Goal: Transaction & Acquisition: Purchase product/service

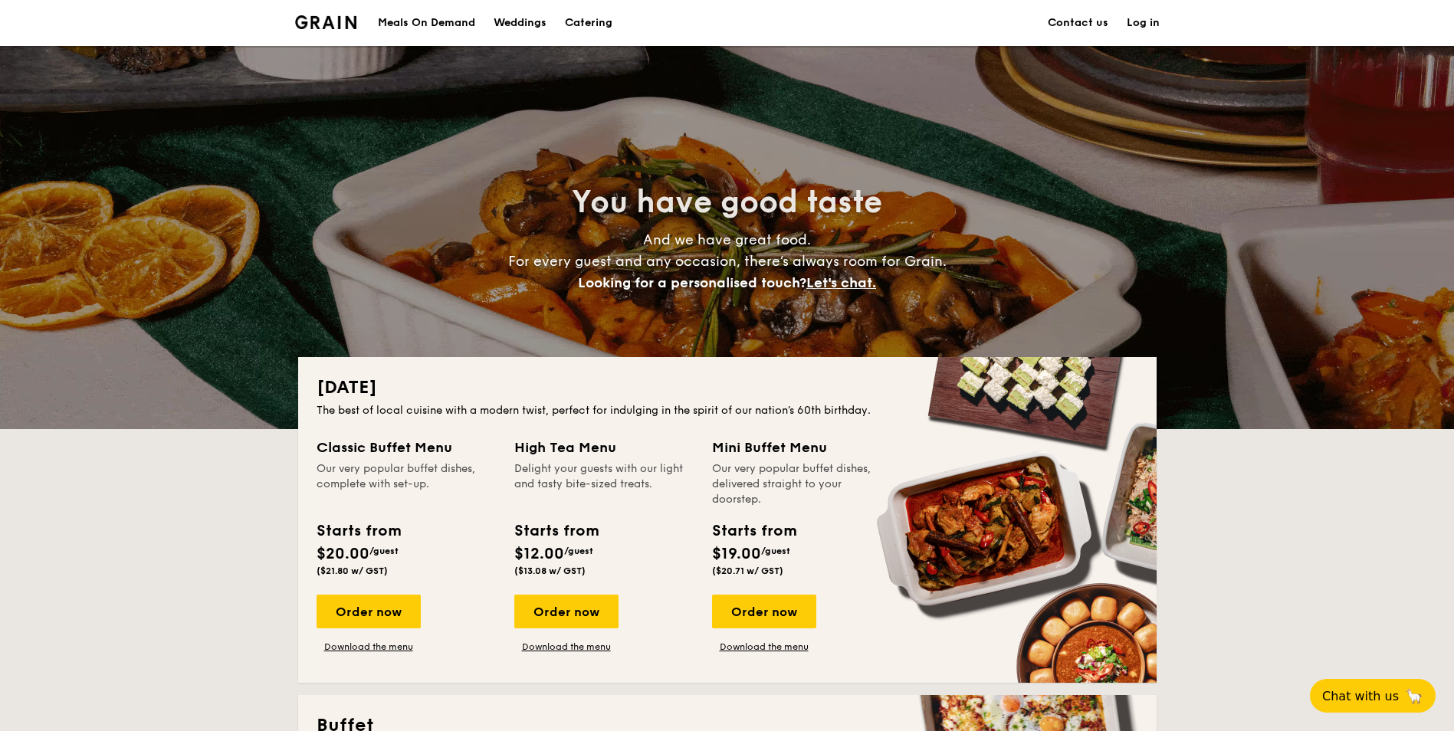
click at [591, 23] on h1 "Catering" at bounding box center [589, 23] width 48 height 46
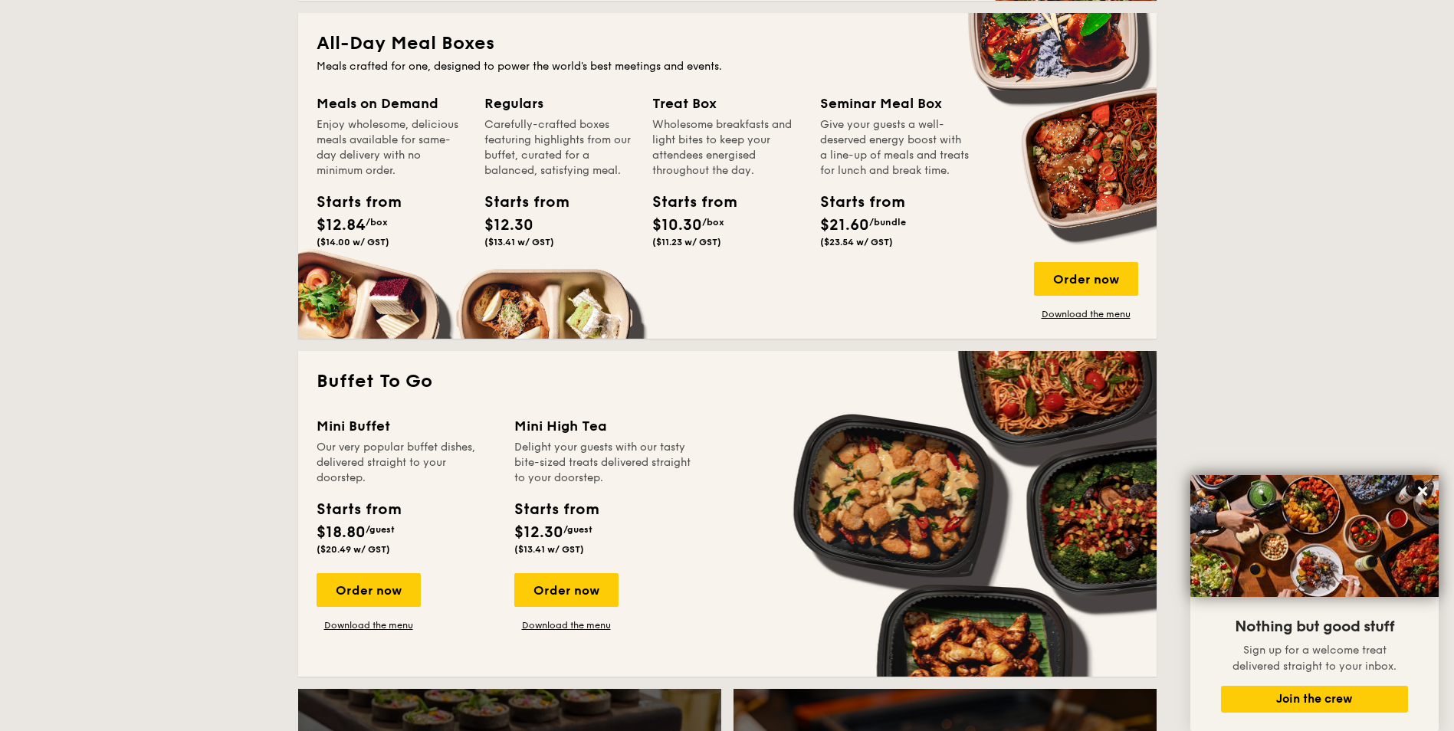
scroll to position [766, 0]
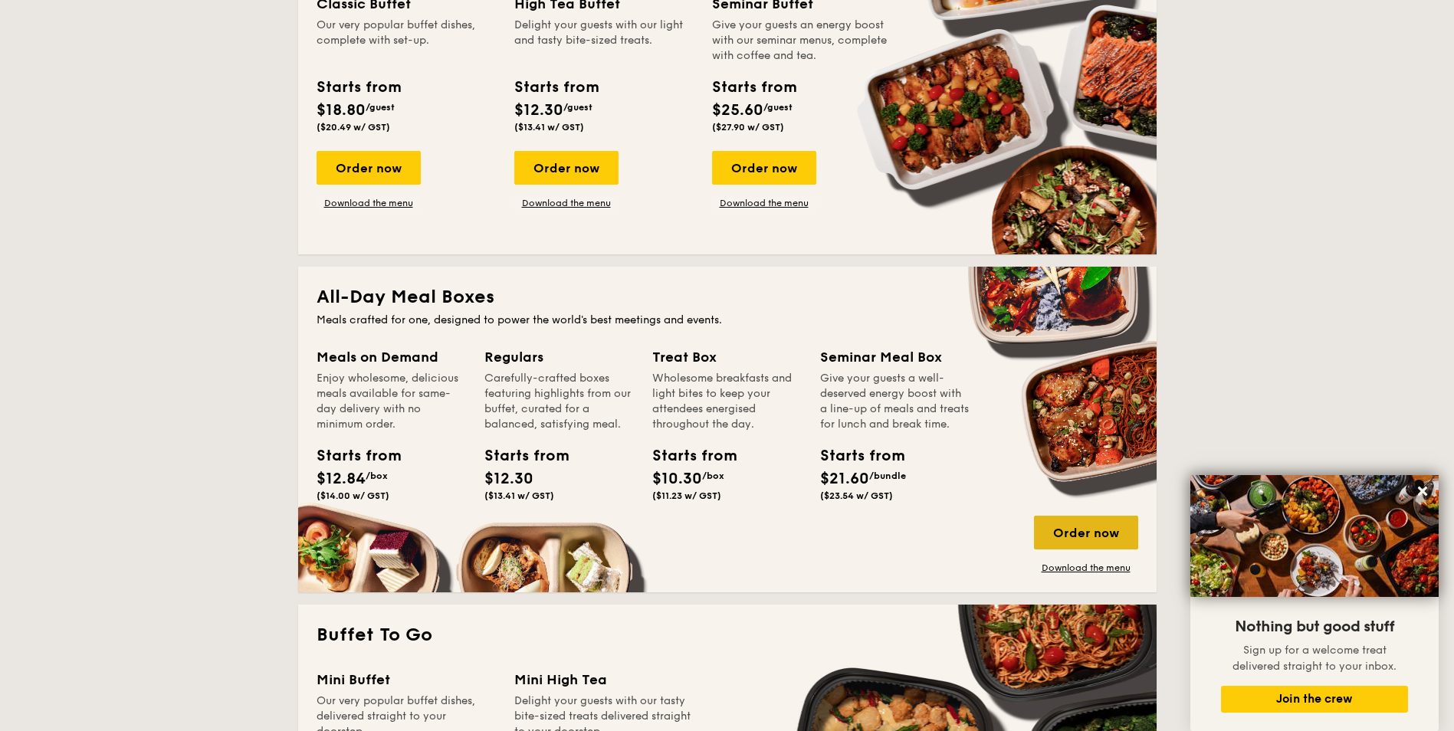
click at [1079, 533] on div "Order now" at bounding box center [1086, 533] width 104 height 34
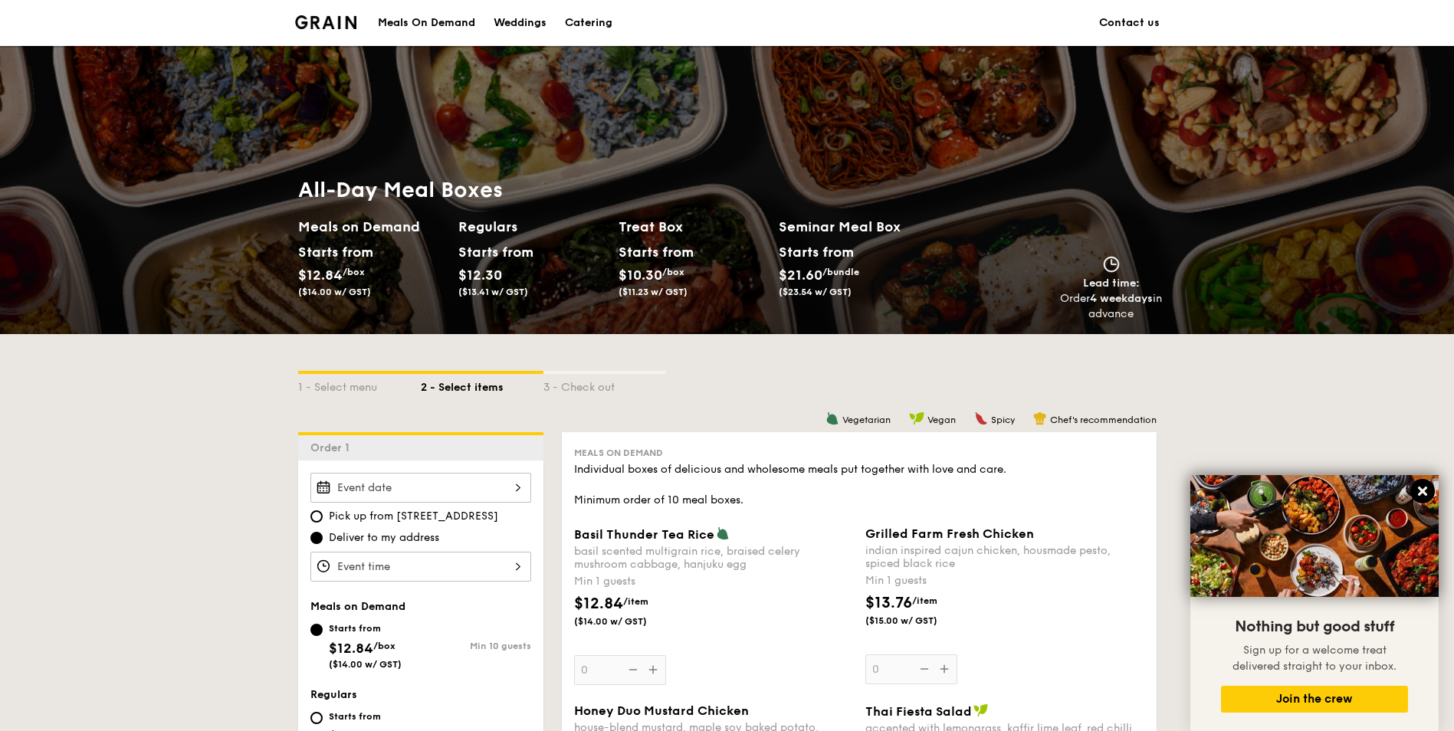
click at [1423, 494] on icon at bounding box center [1422, 491] width 9 height 9
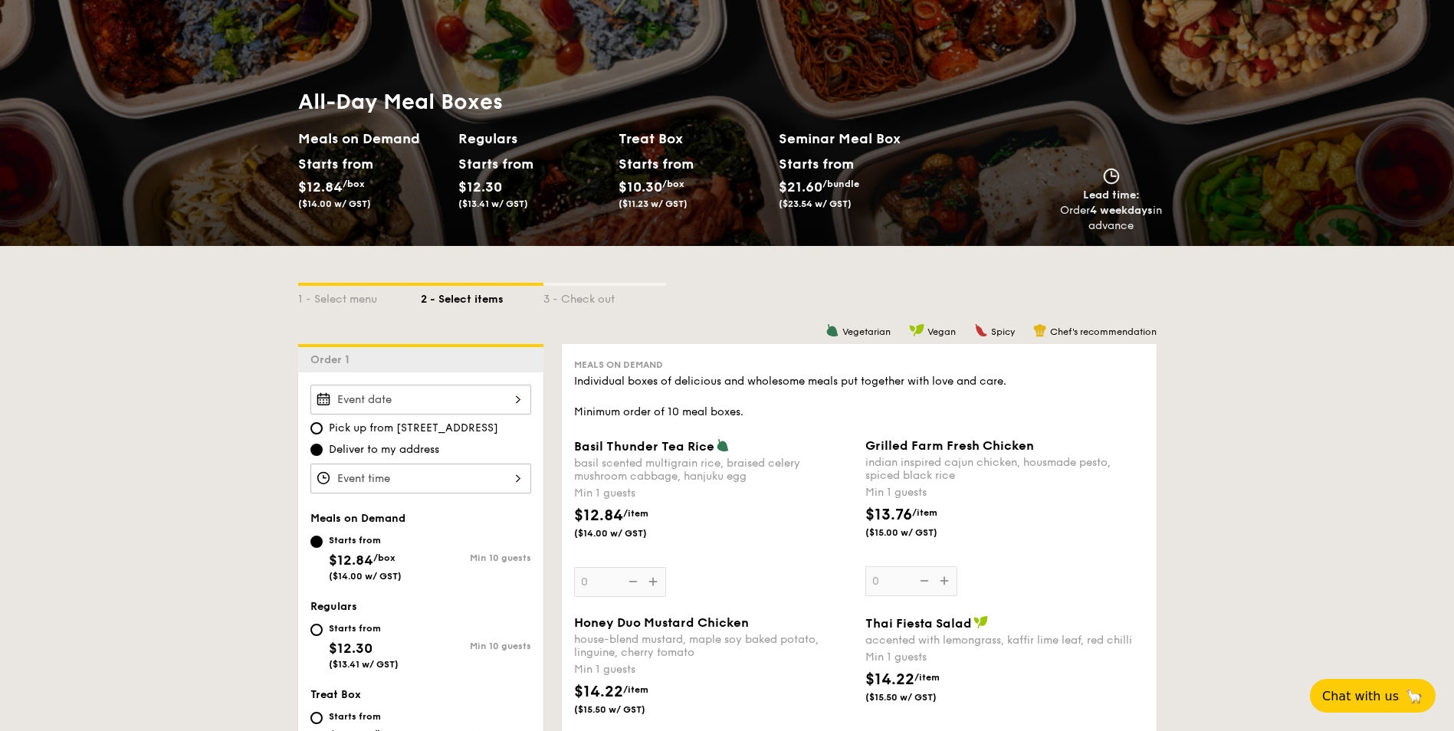
scroll to position [153, 0]
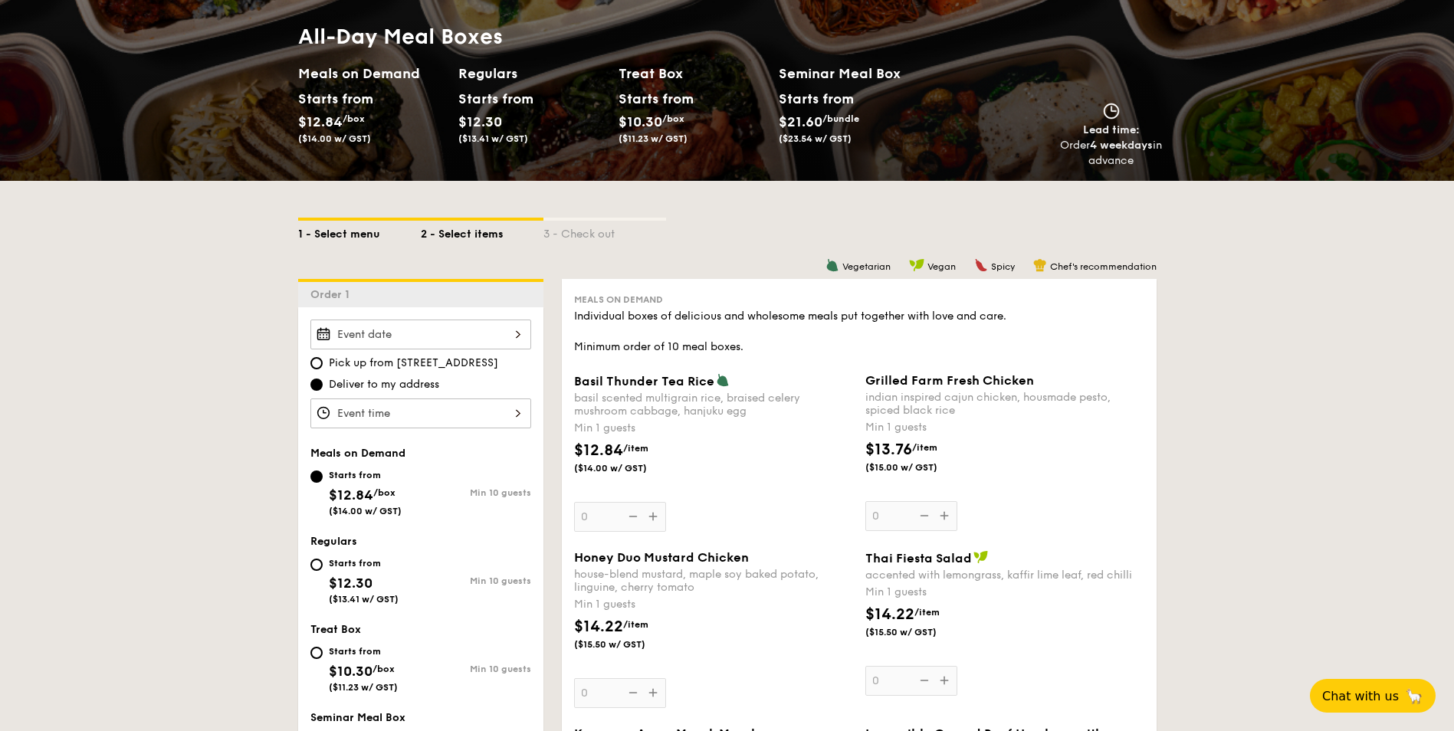
click at [335, 231] on div "1 - Select menu" at bounding box center [359, 231] width 123 height 21
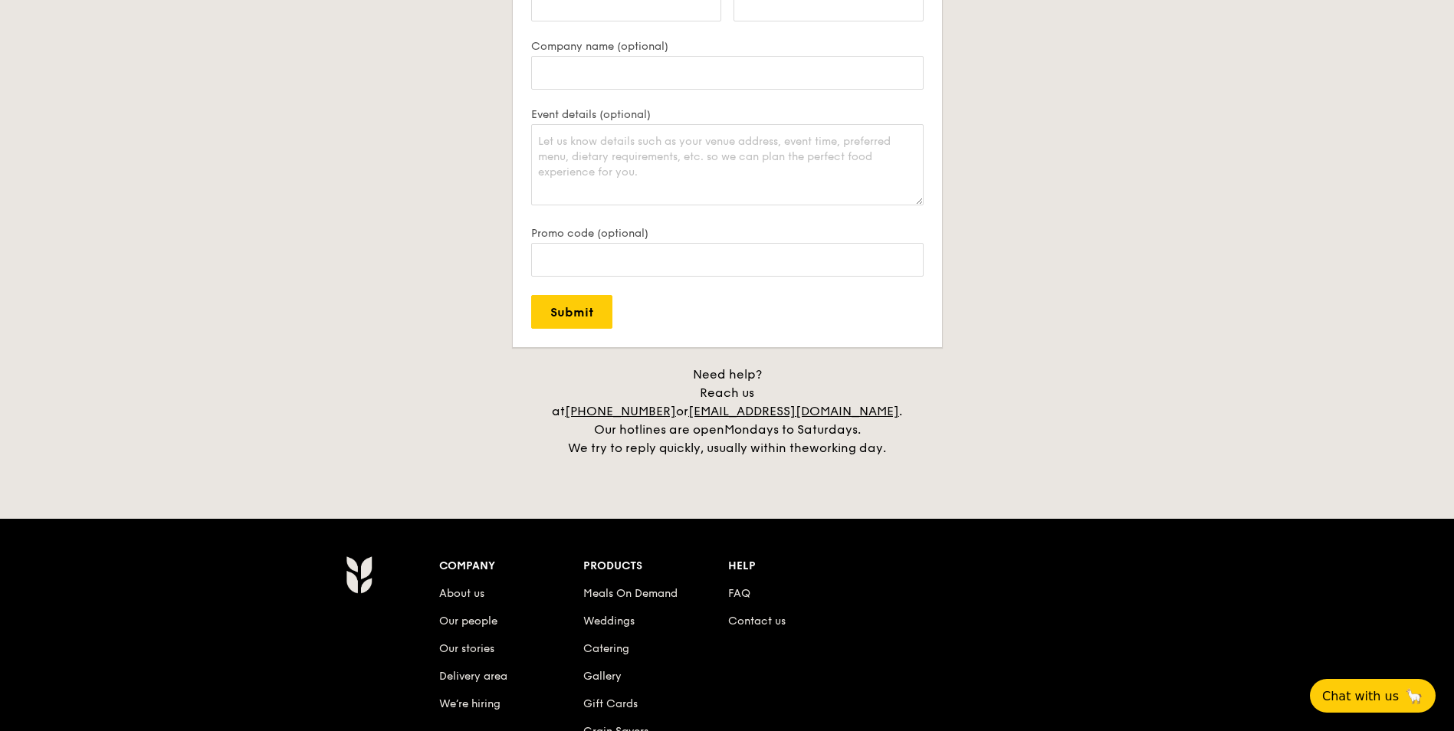
scroll to position [3295, 0]
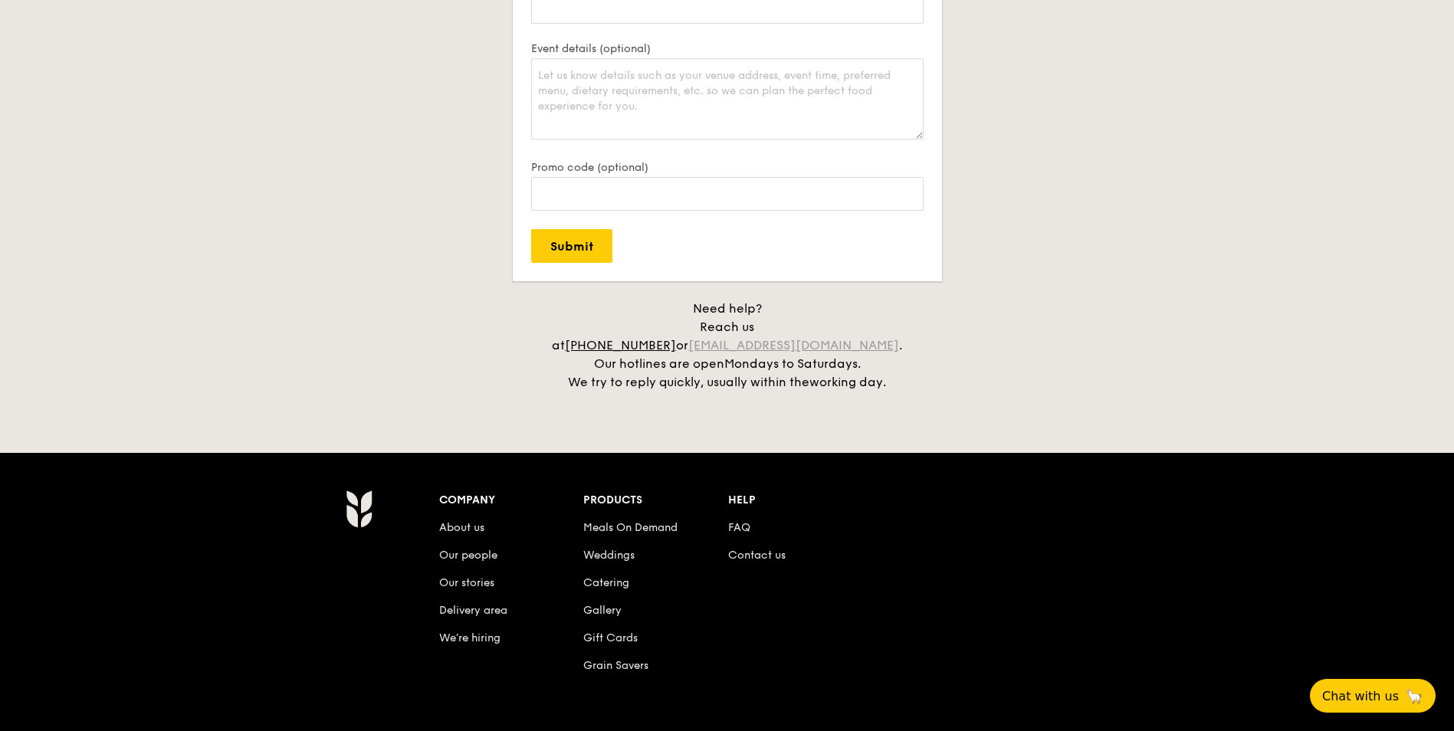
drag, startPoint x: 740, startPoint y: 329, endPoint x: 888, endPoint y: 329, distance: 147.9
click at [888, 329] on div "Need help? Reach us at [PHONE_NUMBER] or [EMAIL_ADDRESS][DOMAIN_NAME] . Our hot…" at bounding box center [727, 346] width 383 height 92
copy link "[EMAIL_ADDRESS][DOMAIN_NAME]"
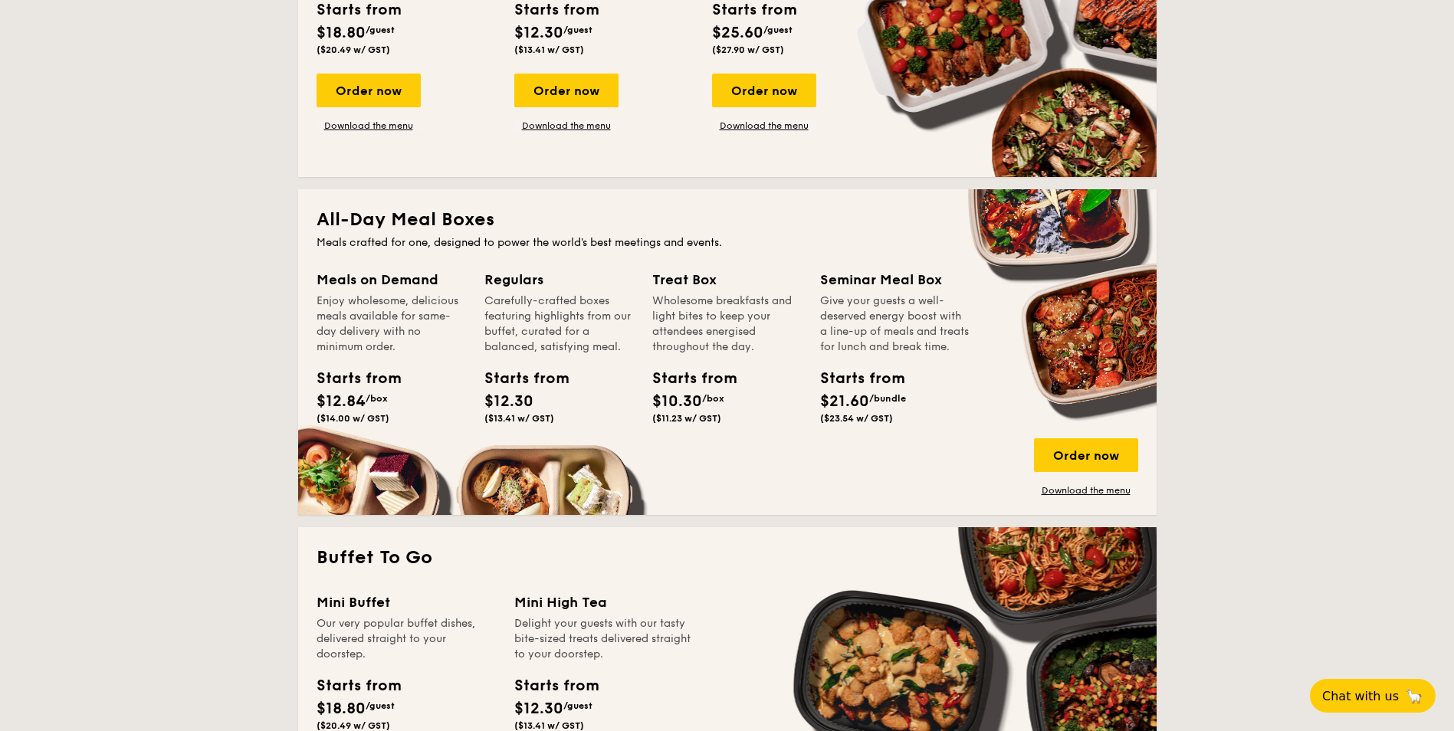
scroll to position [843, 0]
